Goal: Transaction & Acquisition: Obtain resource

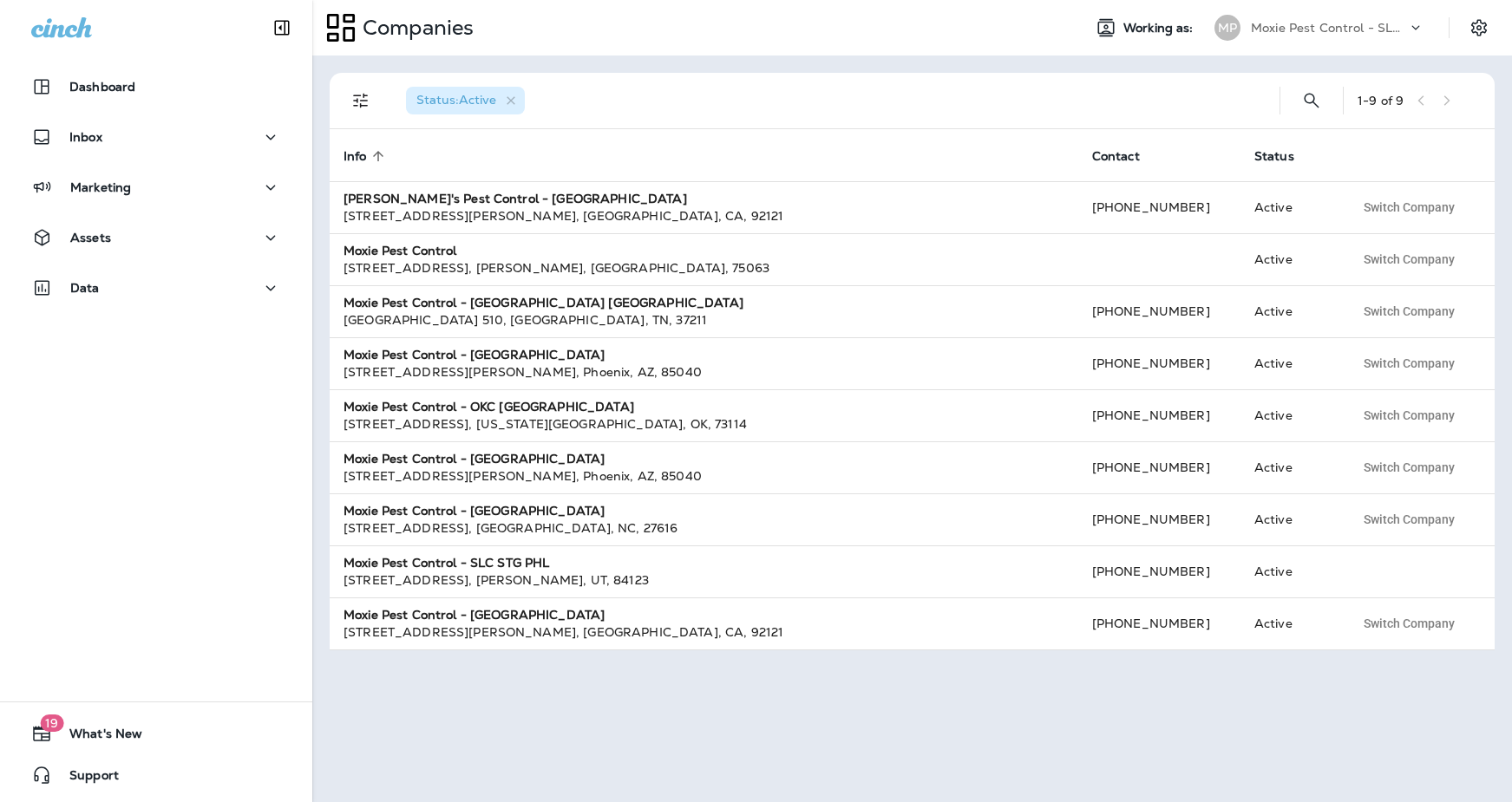
click at [1234, 29] on p "Moxie Pest Control - SLC STG PHL" at bounding box center [1329, 28] width 156 height 14
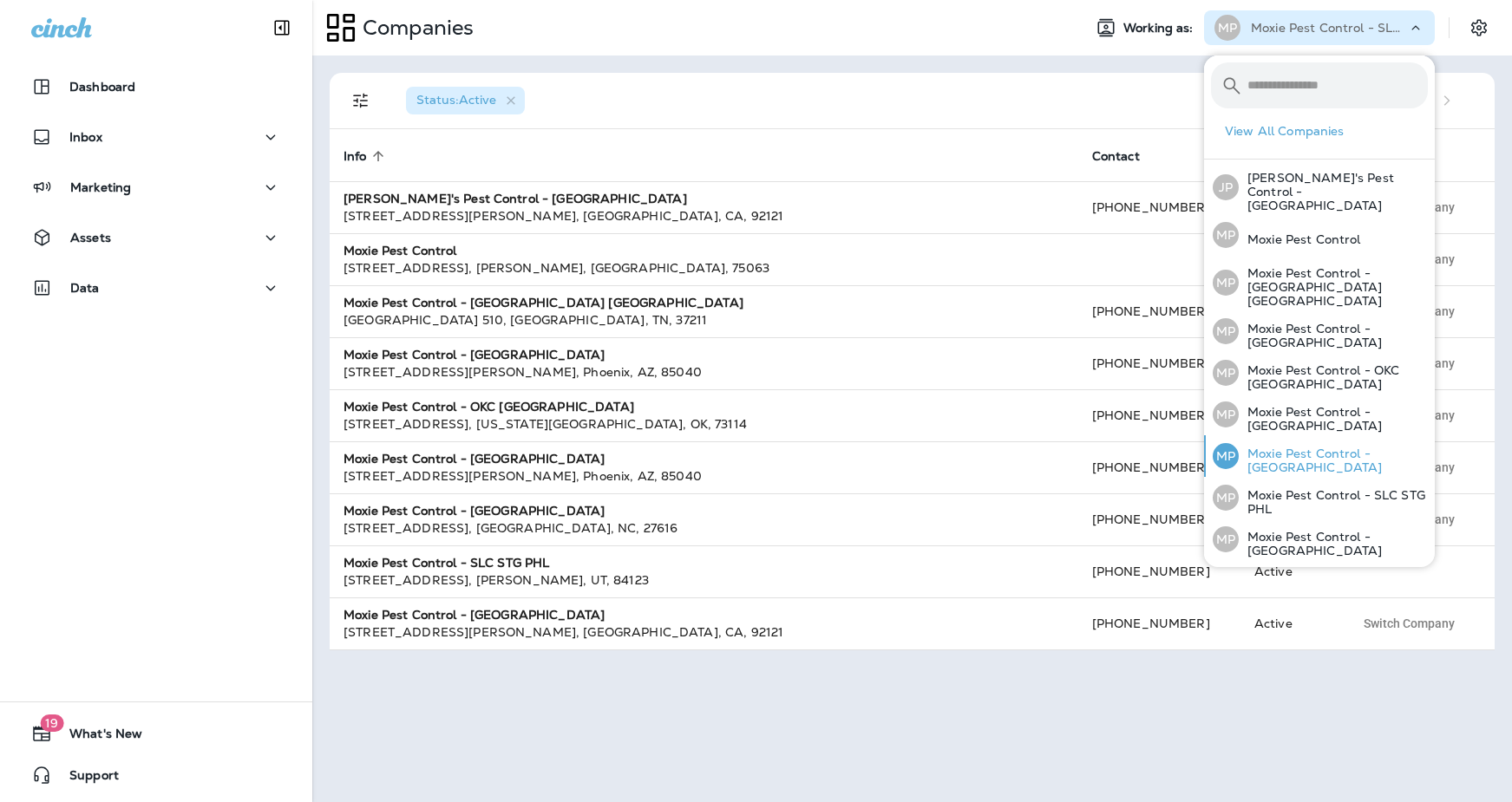
click at [1234, 447] on p "Moxie Pest Control - [GEOGRAPHIC_DATA]" at bounding box center [1333, 460] width 189 height 28
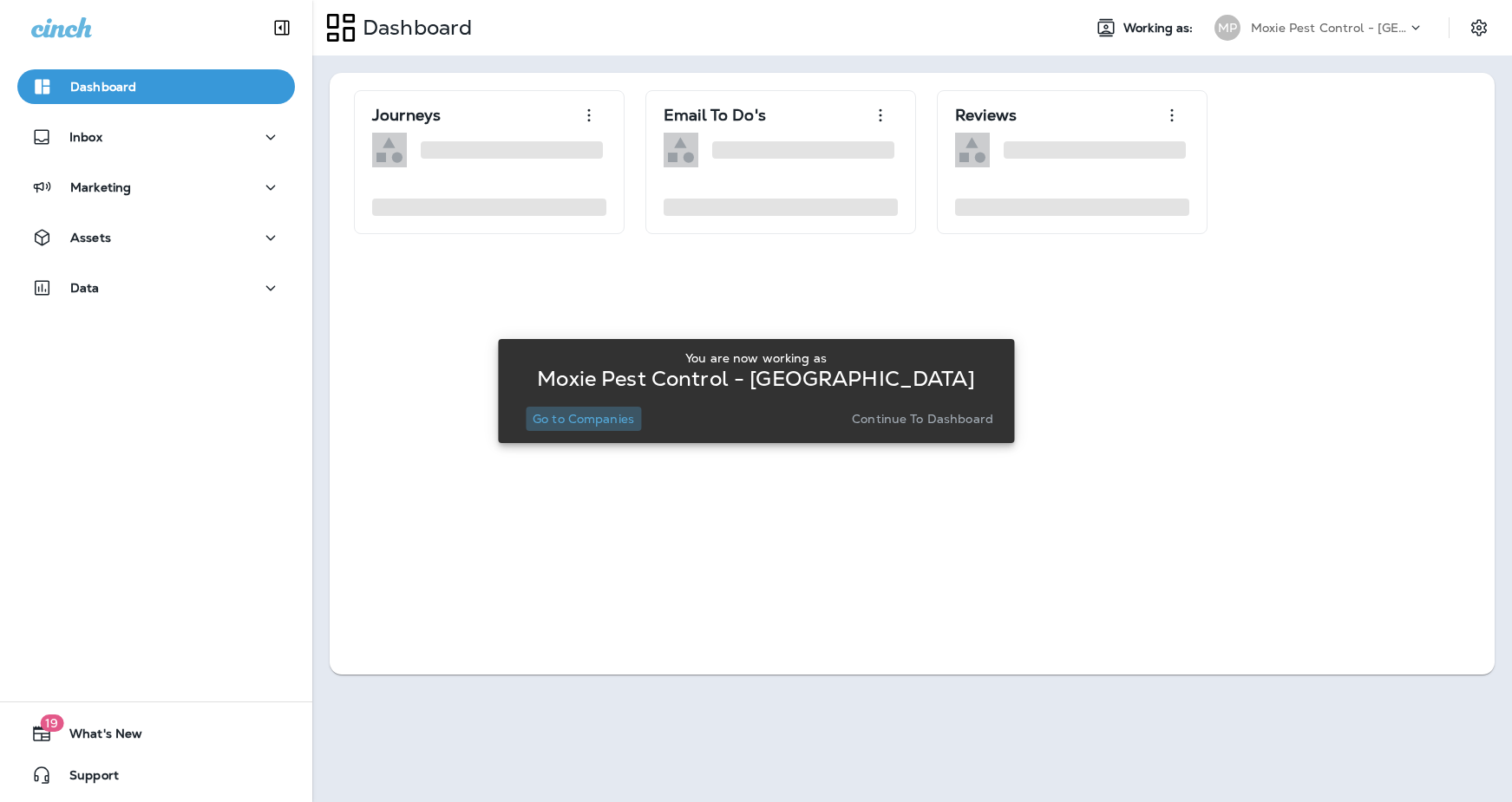
click at [600, 421] on p "Go to Companies" at bounding box center [583, 419] width 102 height 14
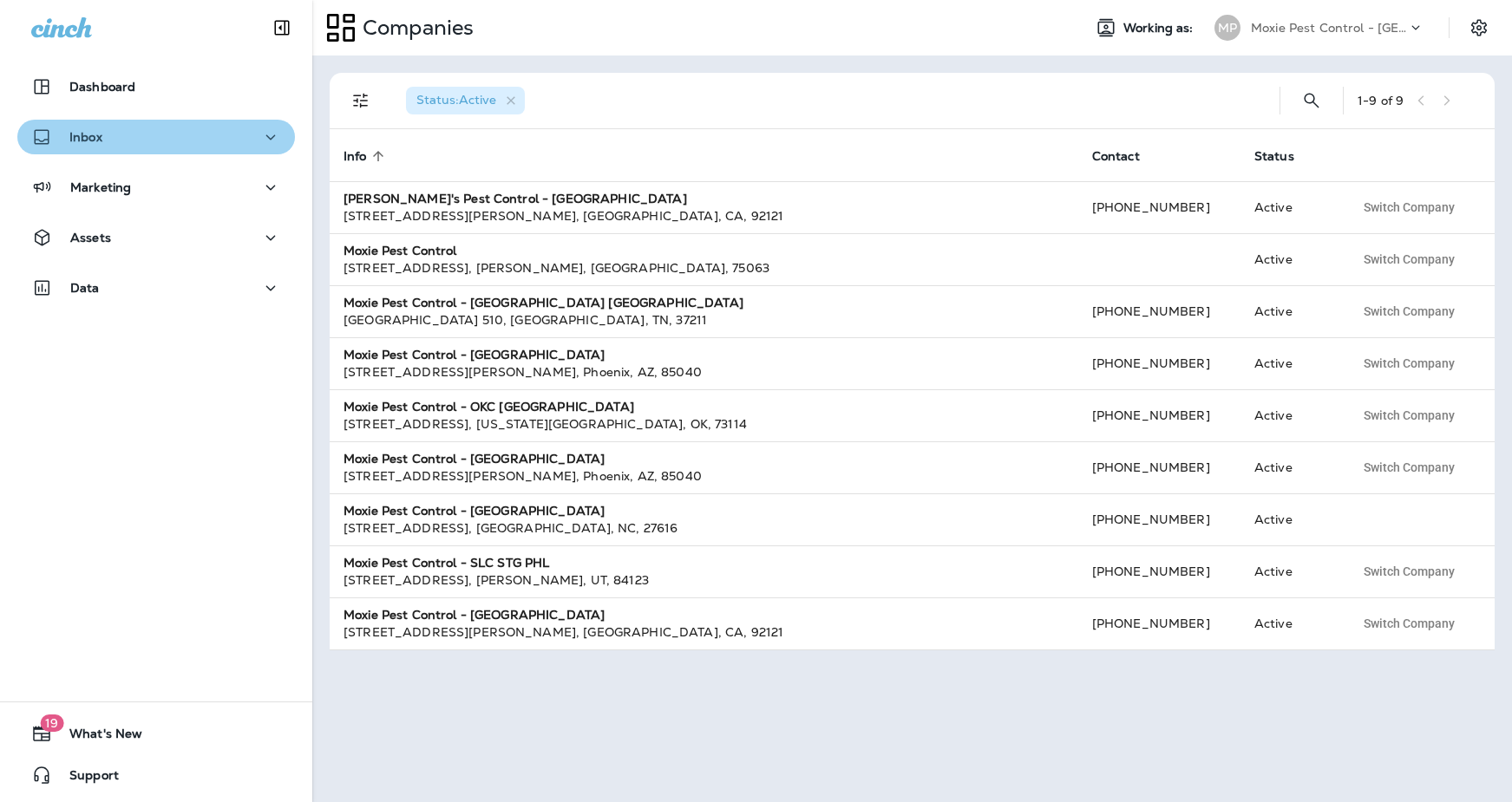
click at [175, 151] on button "Inbox" at bounding box center [156, 136] width 278 height 35
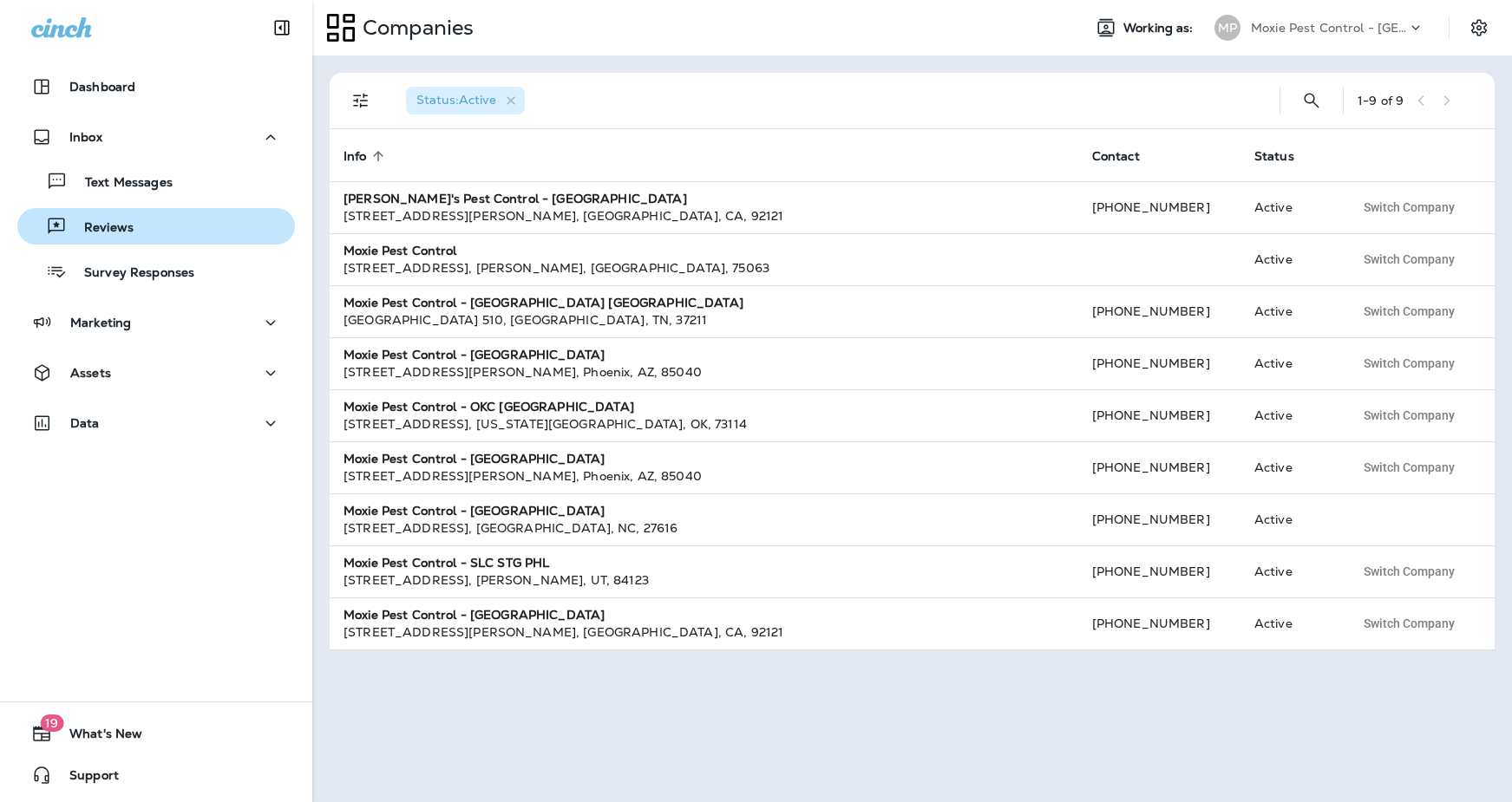
click at [113, 231] on p "Reviews" at bounding box center [100, 228] width 67 height 17
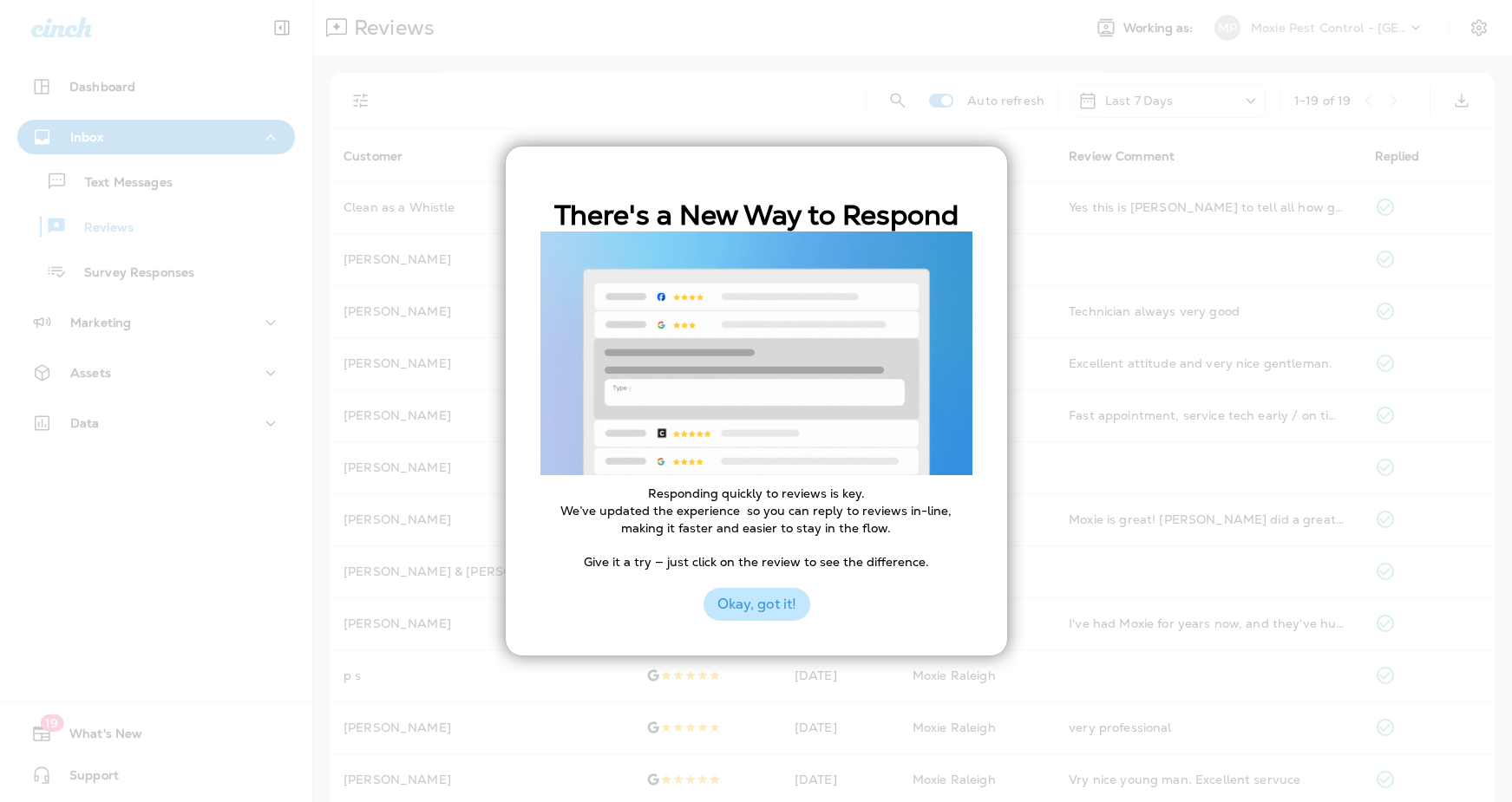
click at [760, 602] on button "Okay, got it!" at bounding box center [757, 604] width 107 height 33
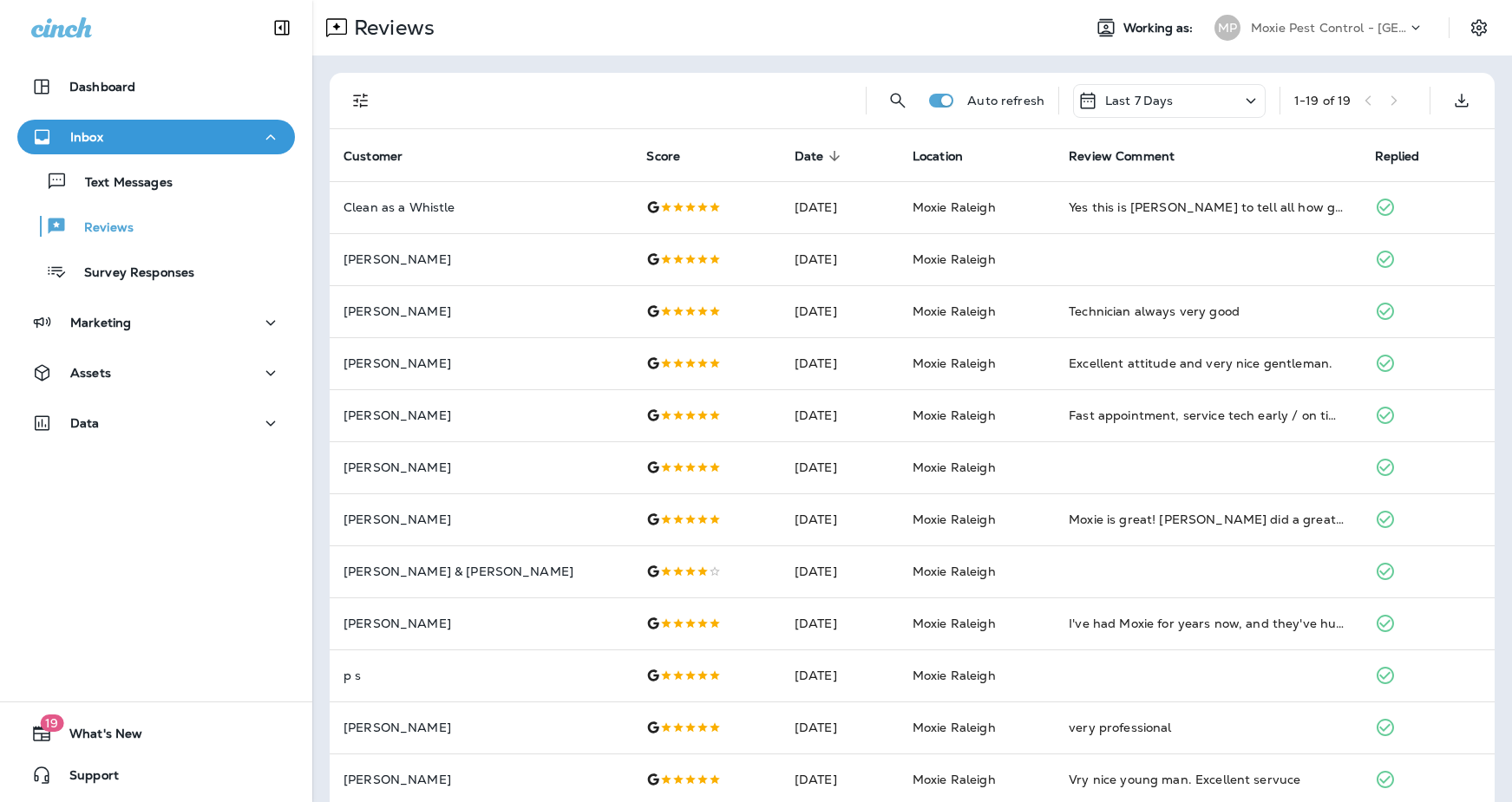
click at [1122, 86] on div "Last 7 Days" at bounding box center [1169, 101] width 192 height 34
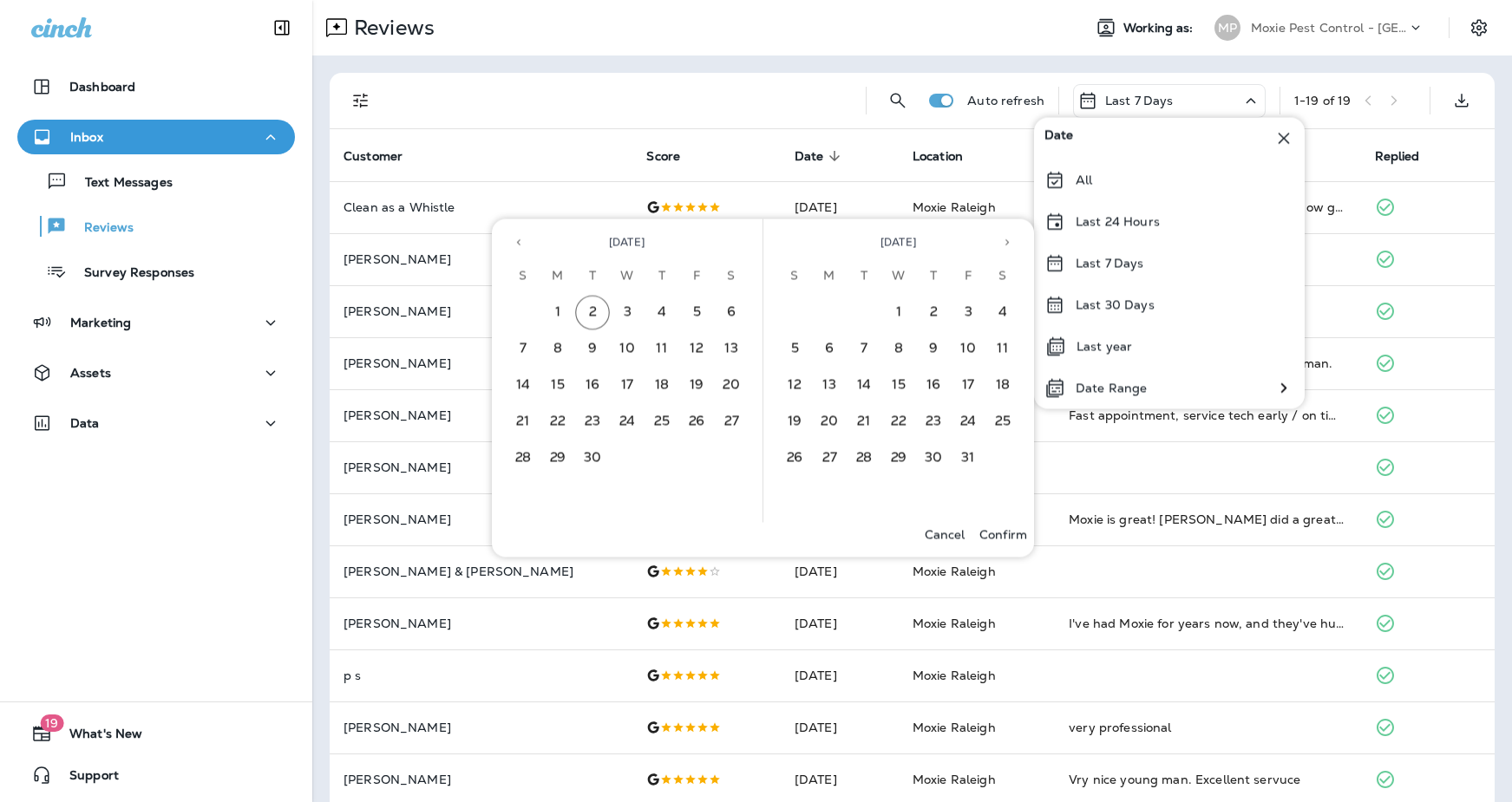
click at [514, 243] on icon "Previous month" at bounding box center [519, 243] width 12 height 12
click at [695, 318] on button "1" at bounding box center [696, 312] width 35 height 35
click at [528, 494] on button "31" at bounding box center [523, 495] width 35 height 35
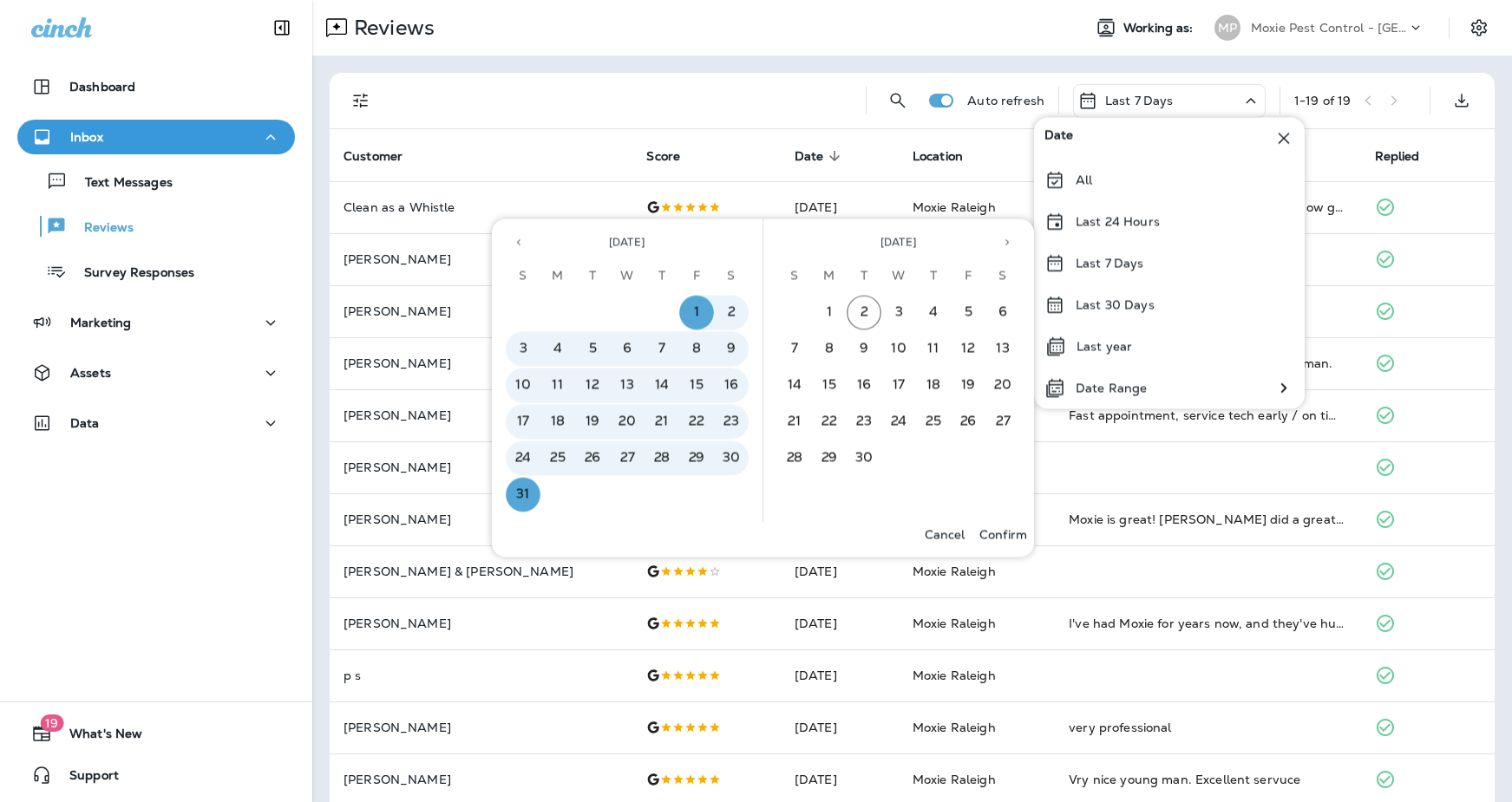
click at [1000, 535] on p "Confirm" at bounding box center [1004, 535] width 48 height 14
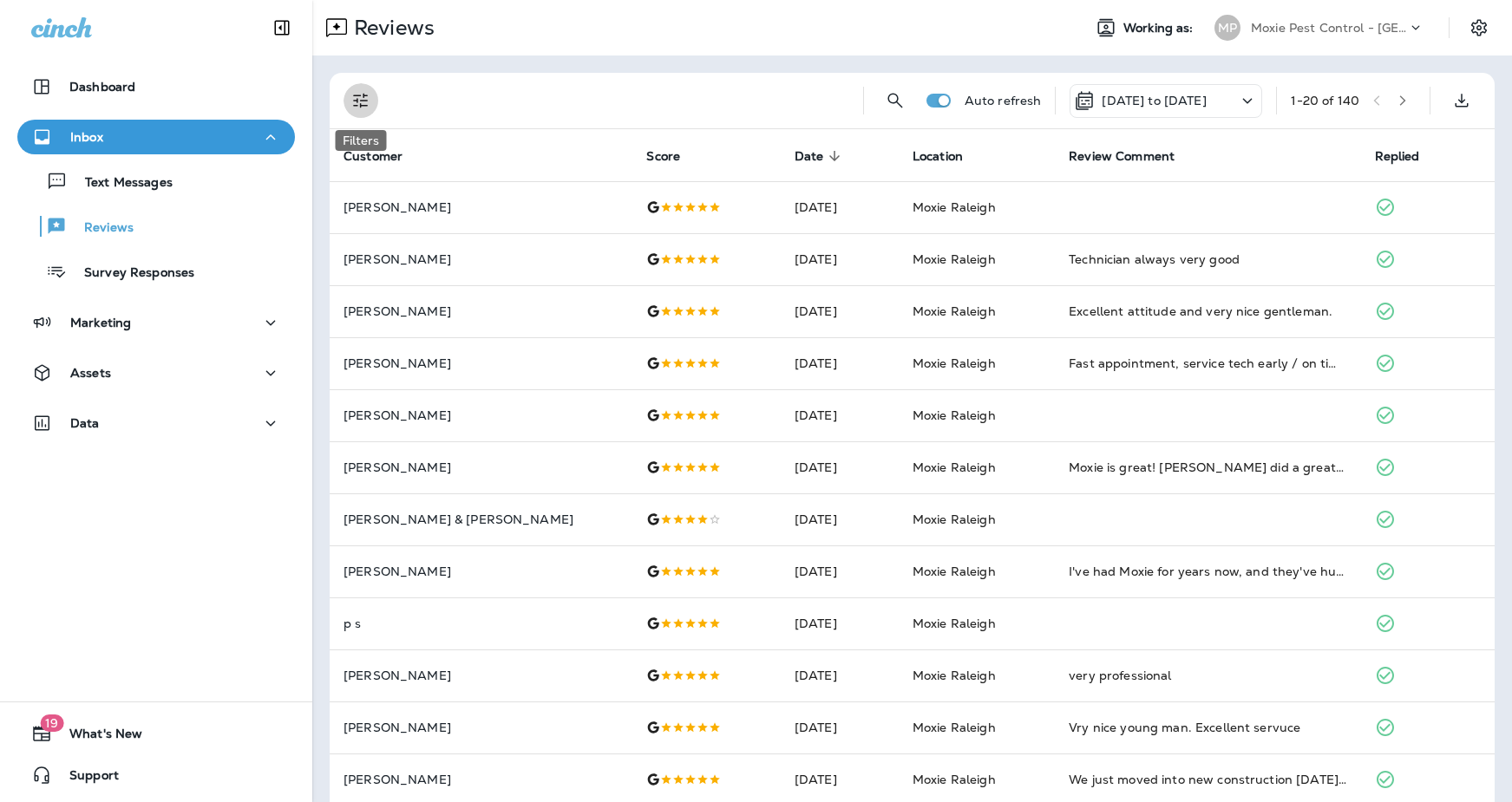
click at [353, 101] on icon "Filters" at bounding box center [361, 100] width 20 height 20
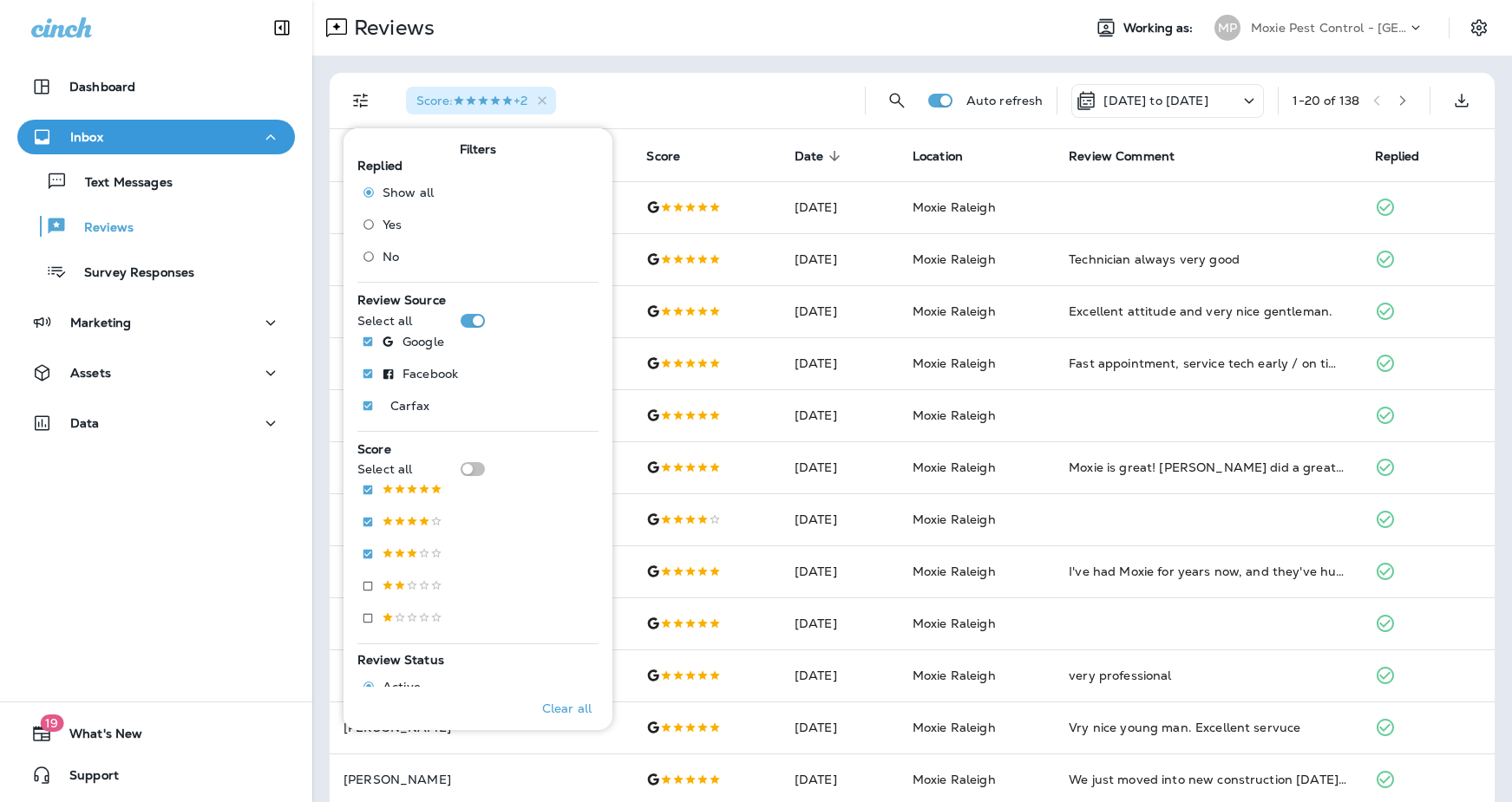
click at [734, 64] on div "Score : +2 Auto refresh [DATE] to [DATE] 1 - 20 of 138 Customer Score Date sort…" at bounding box center [912, 647] width 1199 height 1185
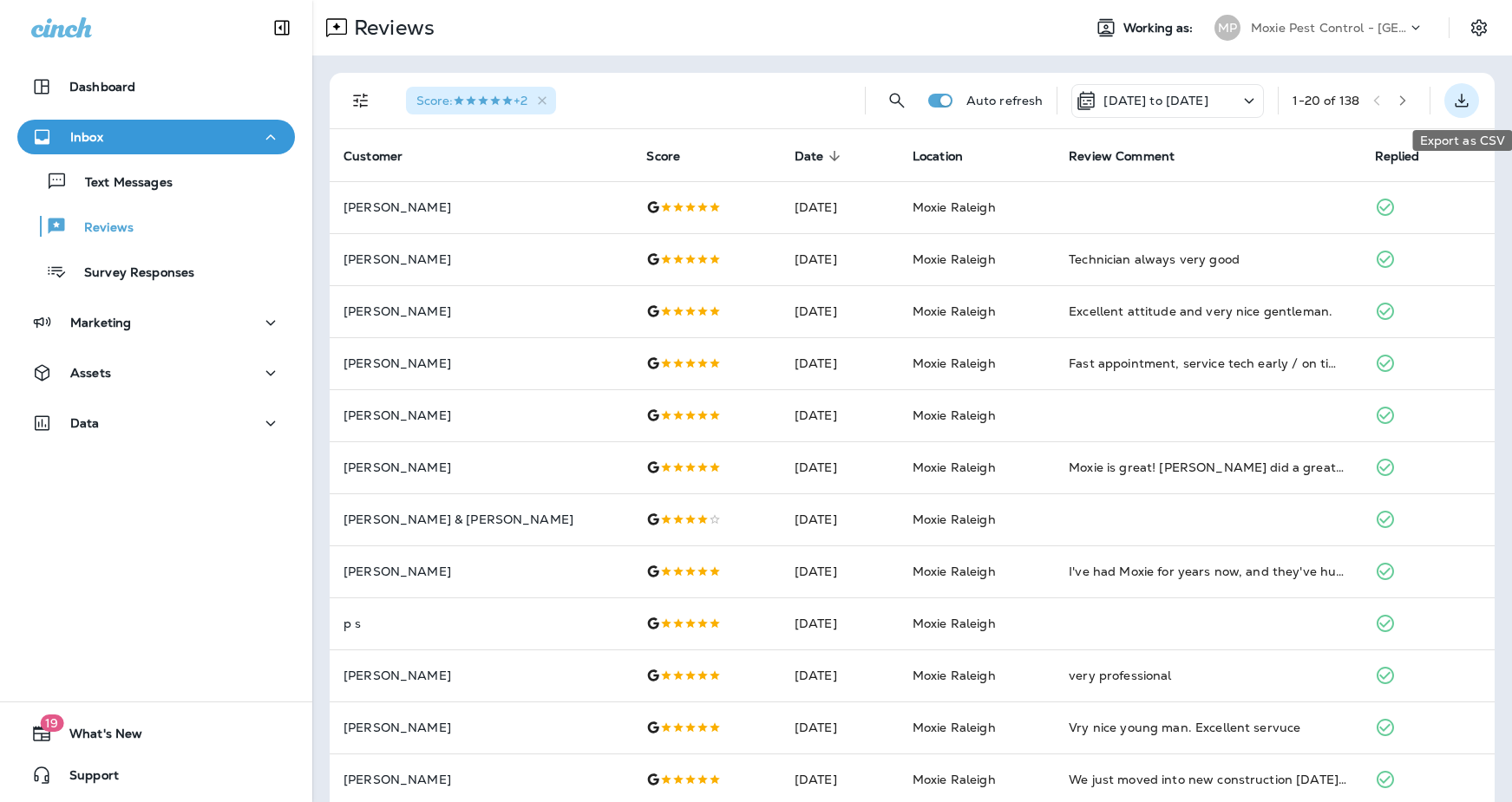
click at [1234, 103] on icon "Export as CSV" at bounding box center [1461, 100] width 20 height 20
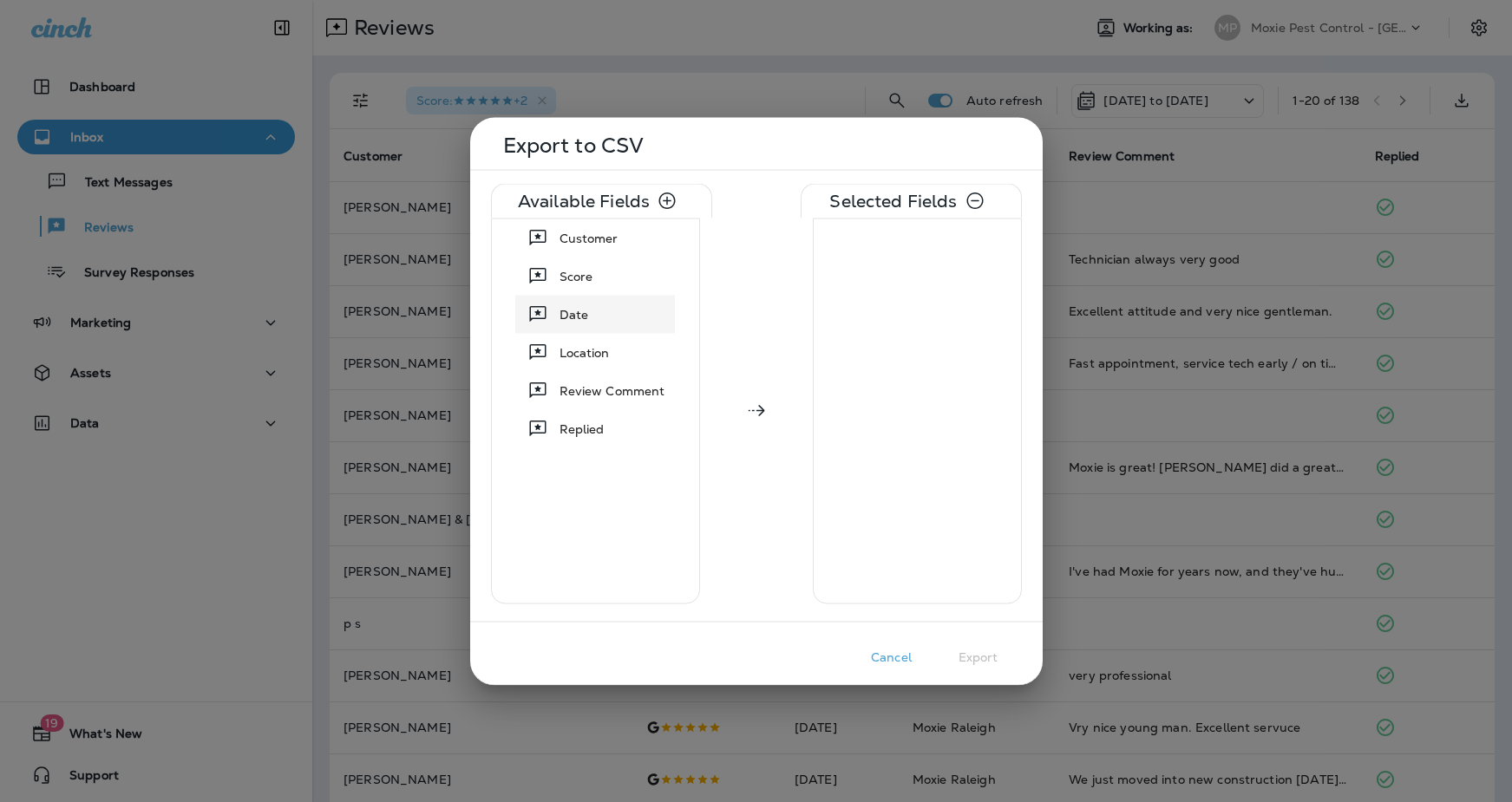
click at [565, 314] on span "Date" at bounding box center [573, 313] width 29 height 17
click at [577, 274] on span "Score" at bounding box center [576, 275] width 34 height 17
click at [595, 233] on span "Customer" at bounding box center [589, 237] width 59 height 17
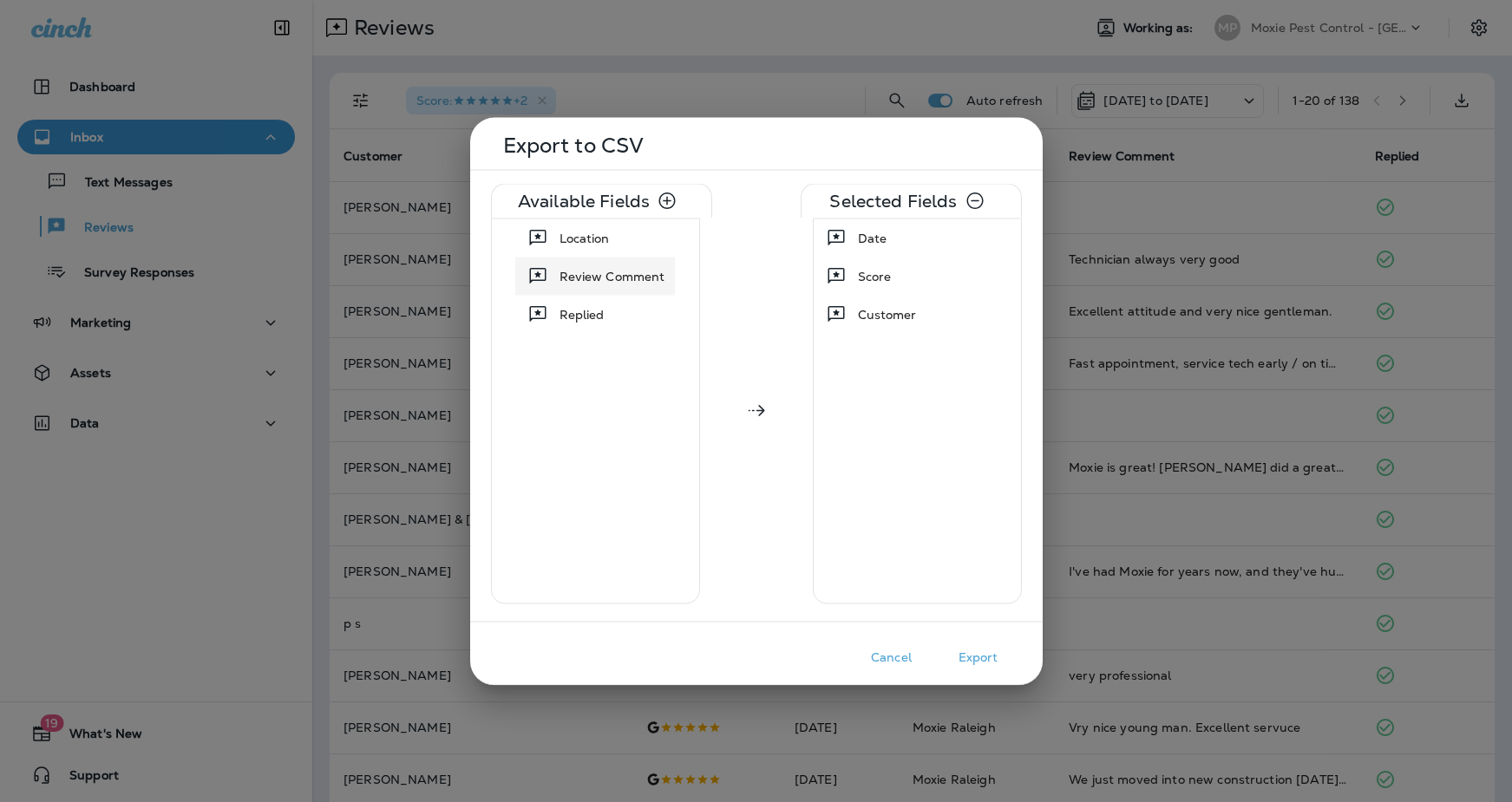
click at [573, 278] on span "Review Comment" at bounding box center [612, 275] width 106 height 17
click at [978, 661] on button "Export" at bounding box center [978, 657] width 86 height 27
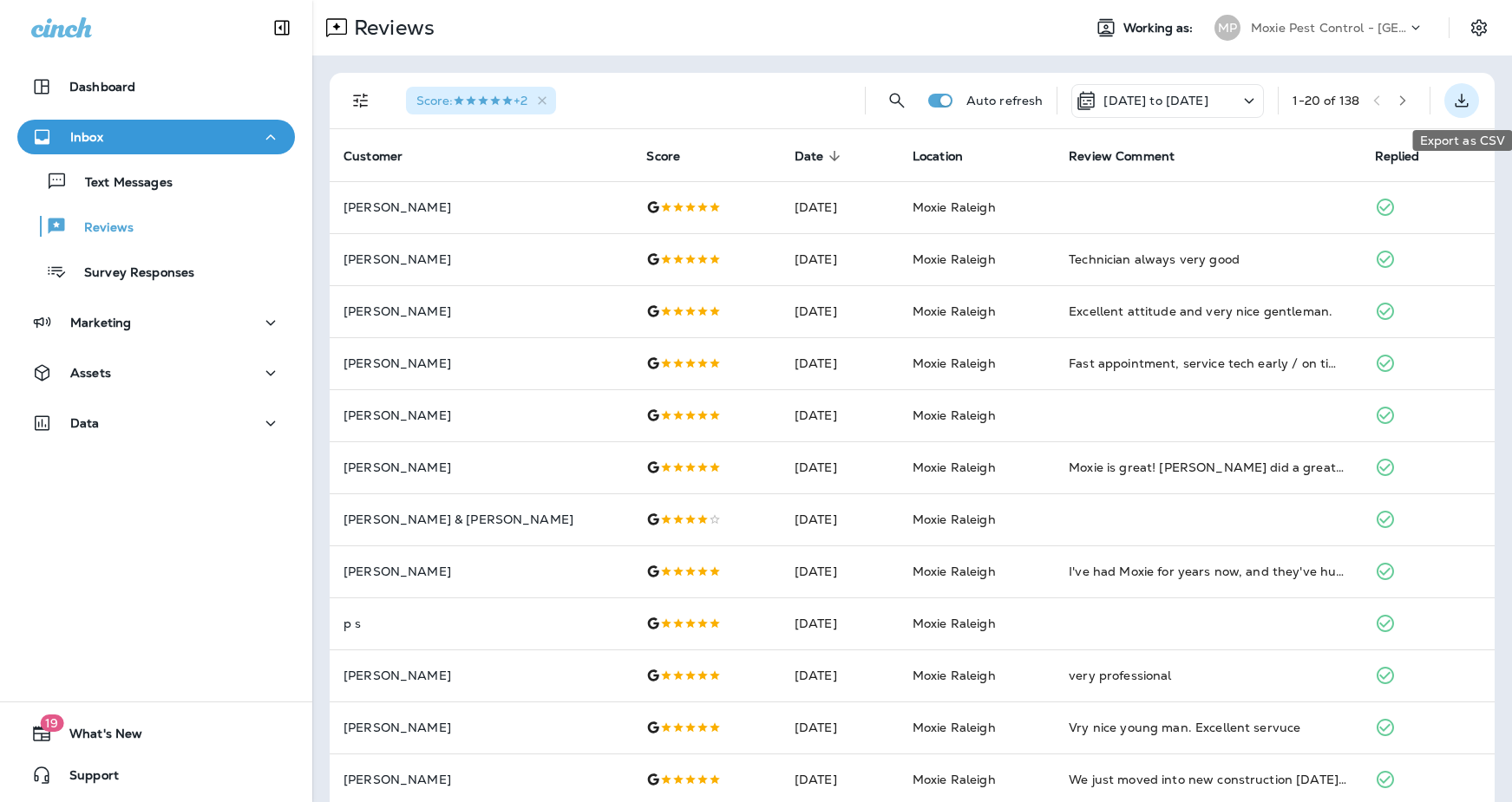
click at [1234, 105] on icon "Export as CSV" at bounding box center [1462, 100] width 13 height 13
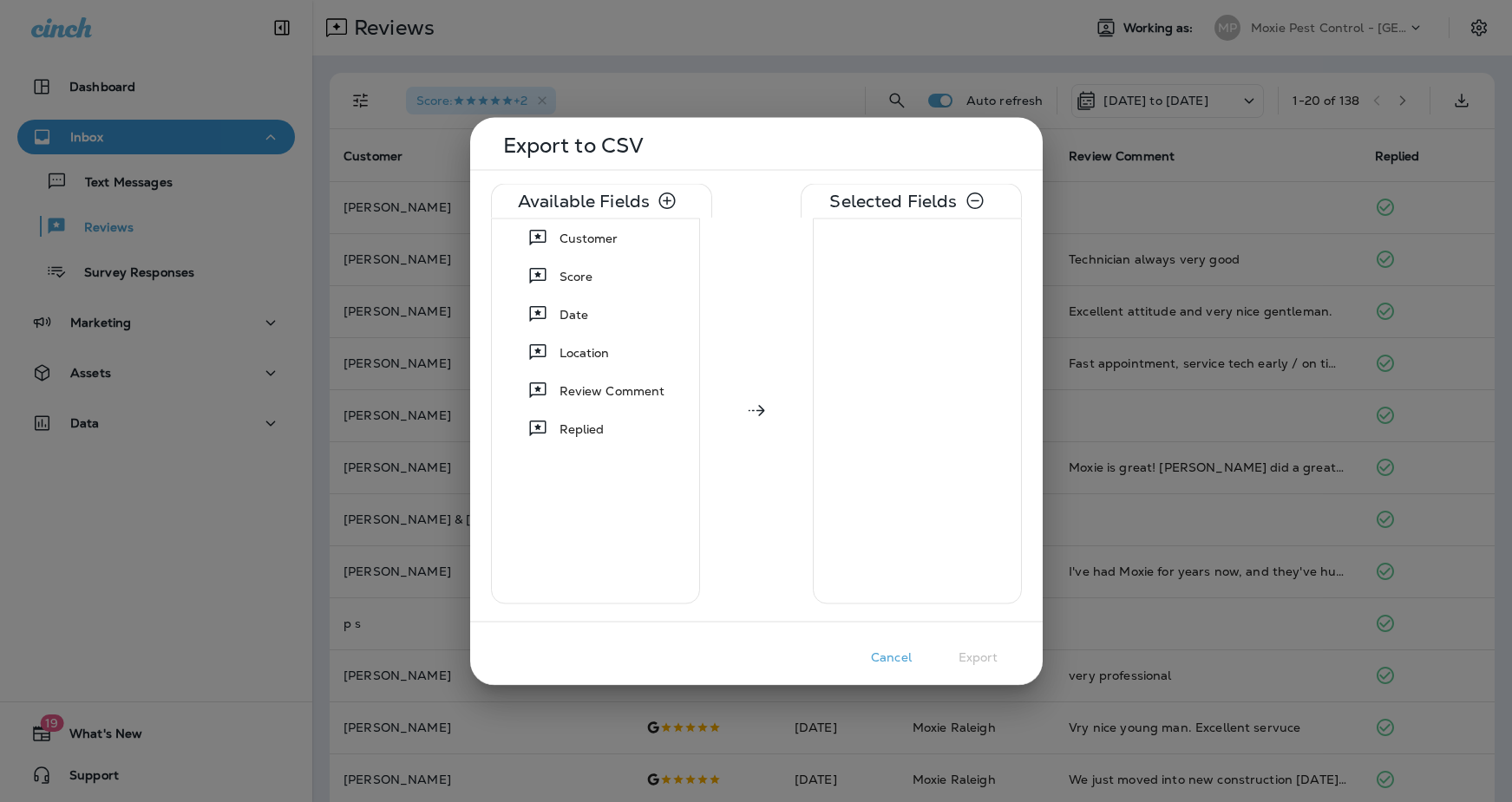
click at [892, 652] on button "Cancel" at bounding box center [891, 657] width 86 height 27
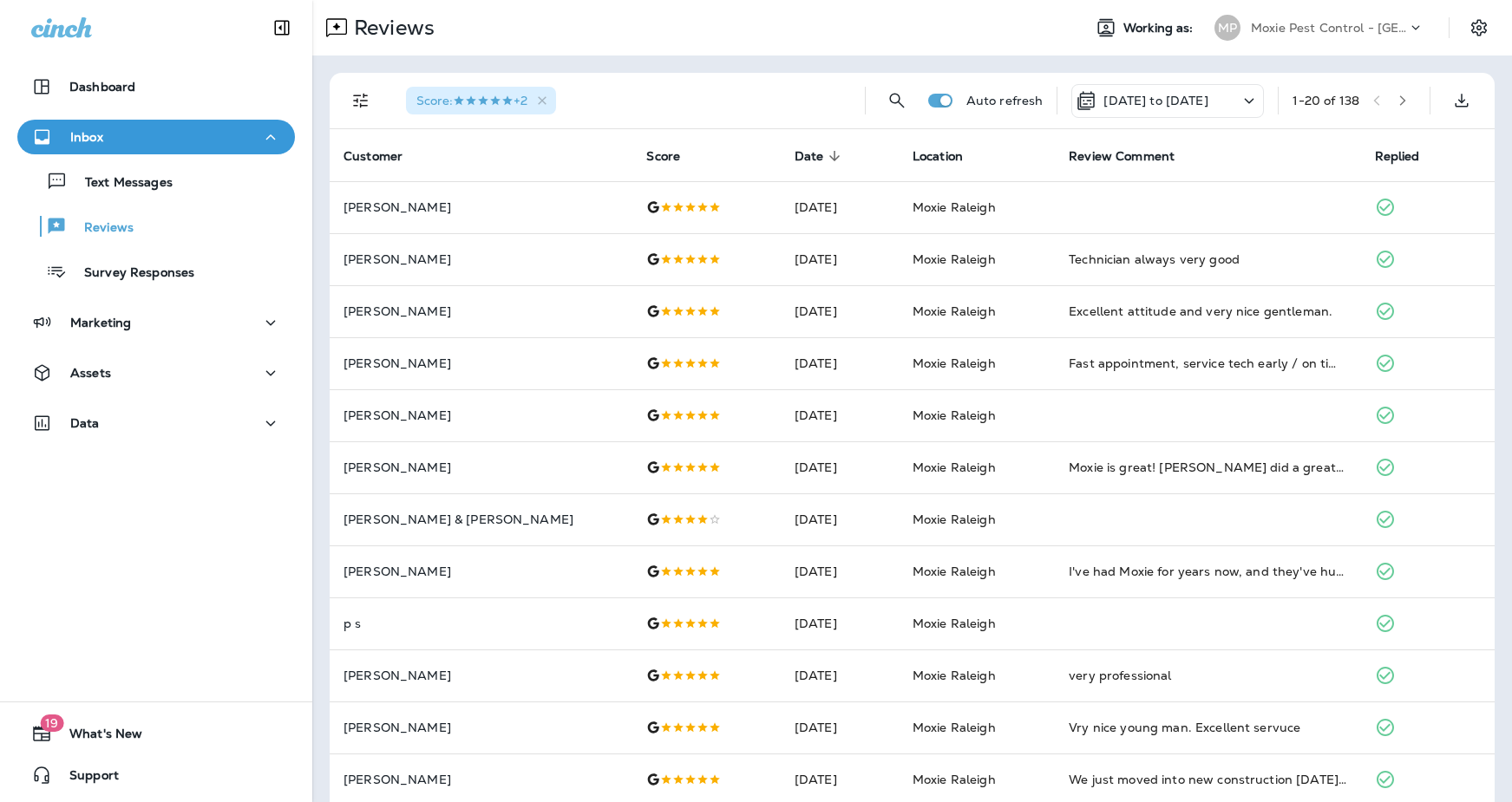
click at [1234, 64] on div "Score : +2 Auto refresh [DATE] to [DATE] 1 - 20 of 138 Customer Score Date sort…" at bounding box center [912, 647] width 1199 height 1185
click at [896, 99] on icon "Search Reviews" at bounding box center [897, 100] width 20 height 20
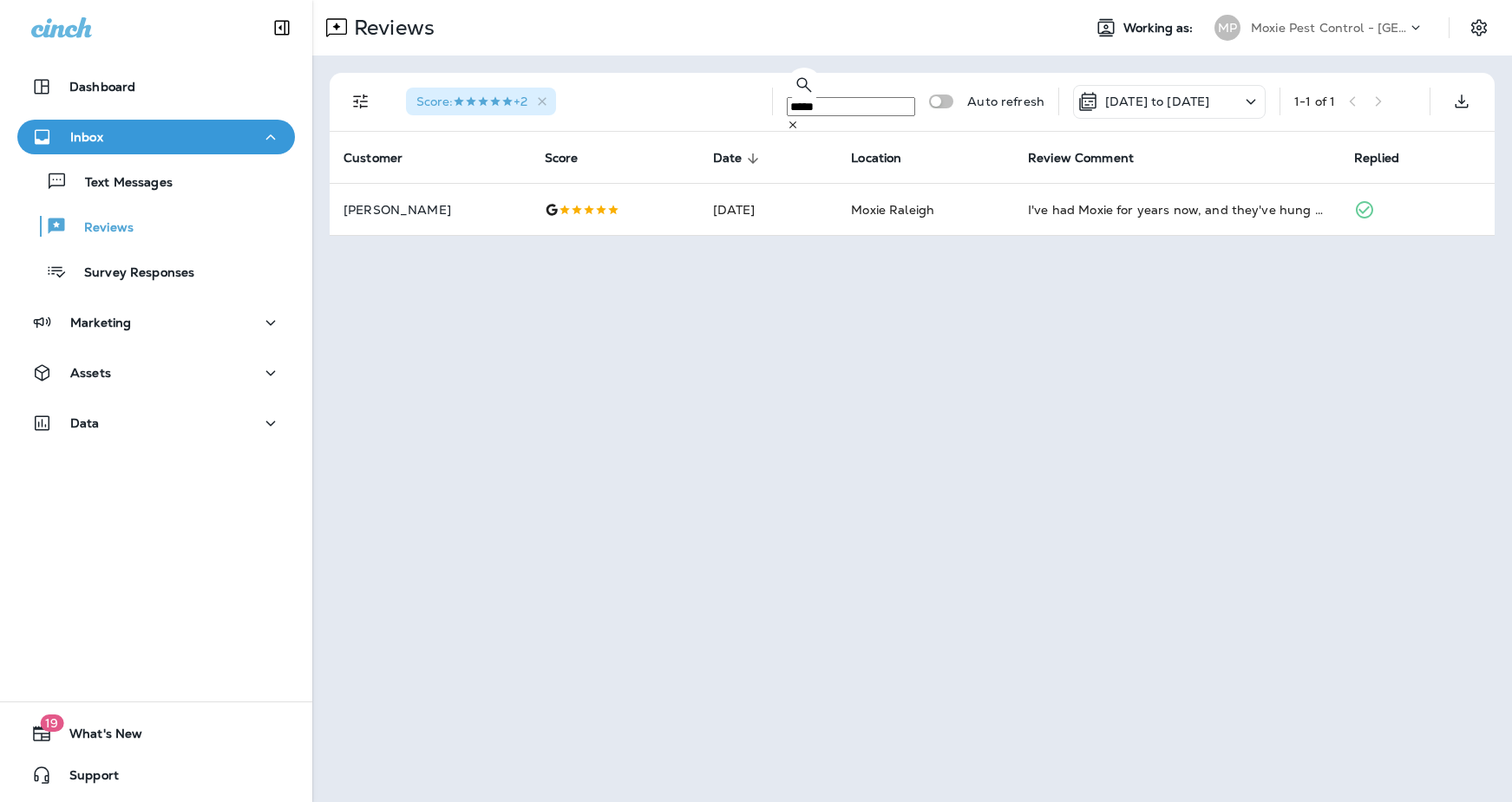
type input "*****"
